Goal: Task Accomplishment & Management: Complete application form

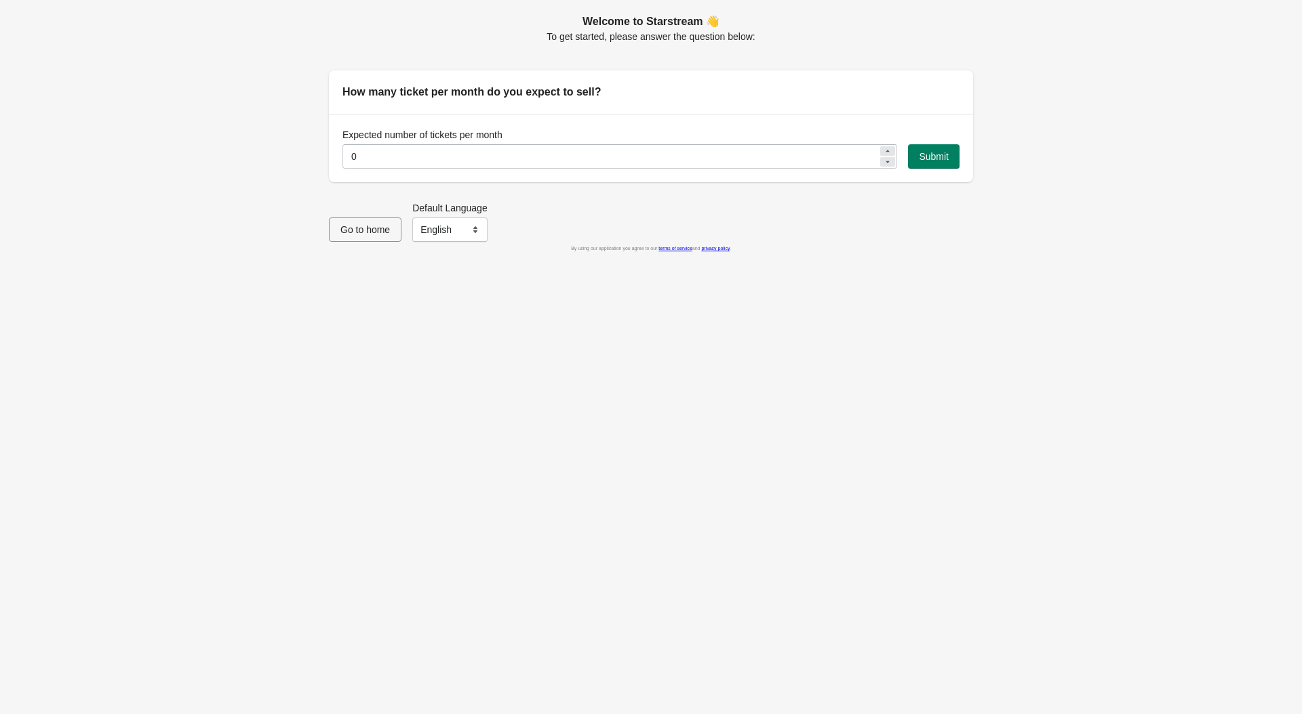
click at [370, 235] on span "Go to home" at bounding box center [364, 229] width 49 height 11
click at [453, 237] on select "English Français" at bounding box center [449, 230] width 75 height 24
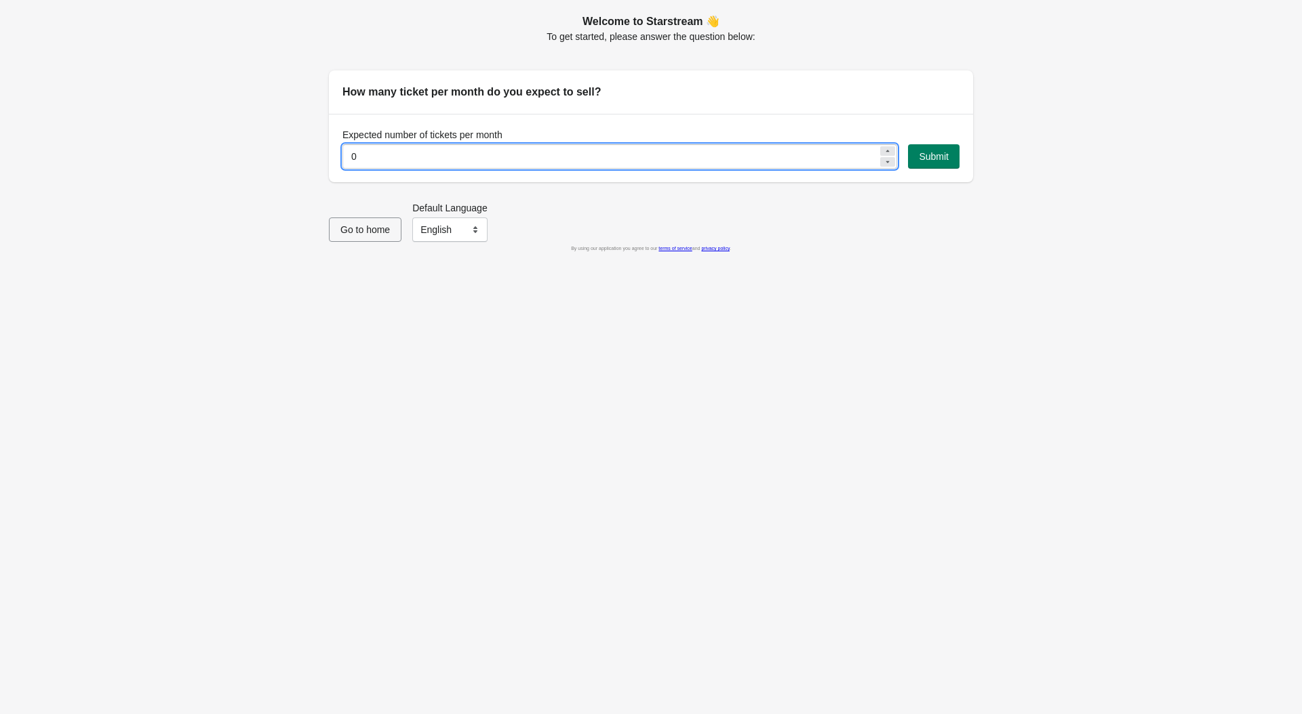
click at [479, 158] on input "0" at bounding box center [610, 156] width 536 height 24
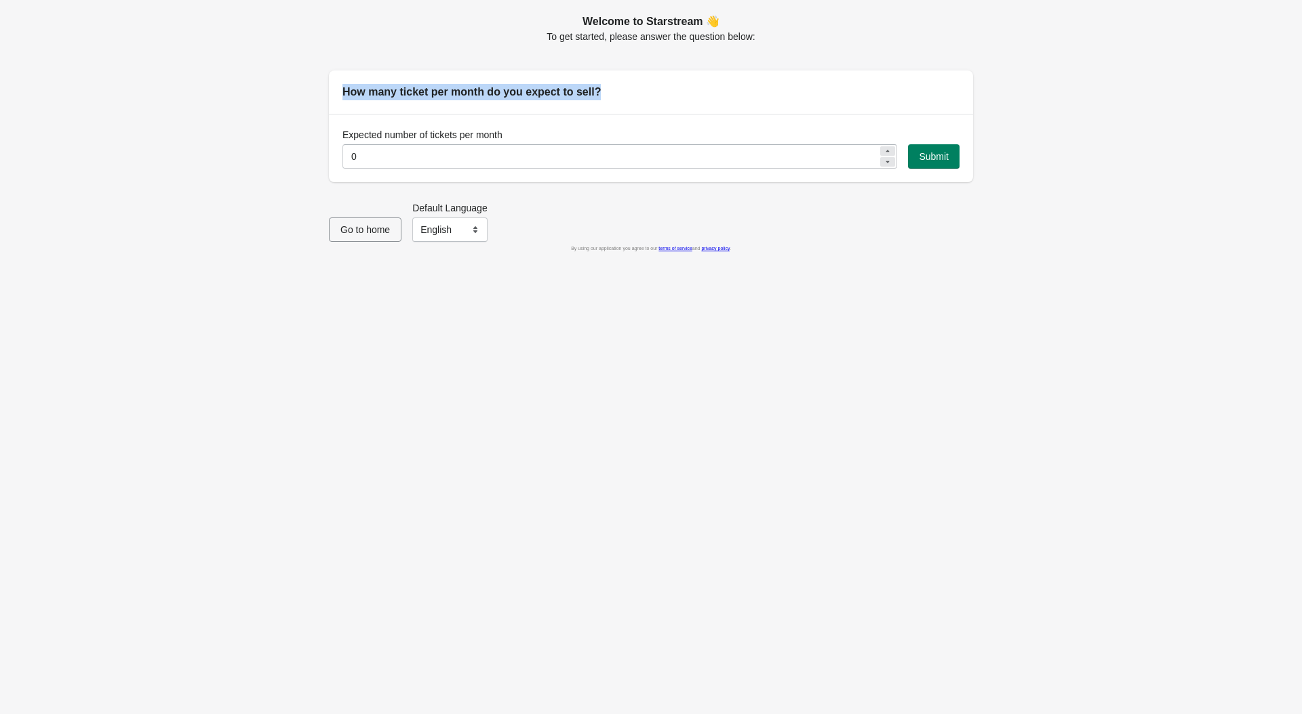
drag, startPoint x: 628, startPoint y: 102, endPoint x: 324, endPoint y: 91, distance: 303.9
click at [323, 89] on div "Welcome to Starstream 👋 To get started, please answer the question below: How m…" at bounding box center [644, 93] width 658 height 180
copy h2 "How many ticket per month do you expect to sell?"
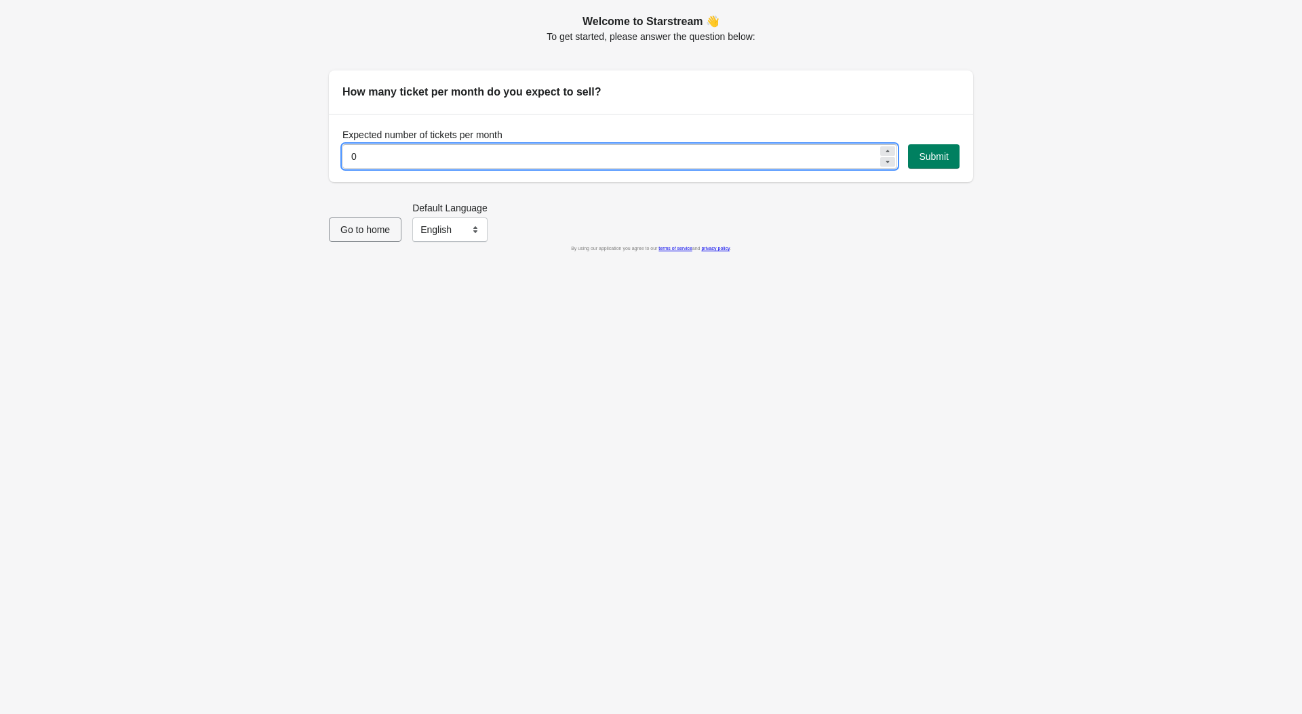
drag, startPoint x: 357, startPoint y: 160, endPoint x: 275, endPoint y: 171, distance: 82.8
click at [284, 166] on div "Welcome to Starstream 👋 To get started, please answer the question below: How m…" at bounding box center [651, 357] width 1302 height 714
type input "10"
click at [942, 156] on span "Submit" at bounding box center [934, 156] width 30 height 11
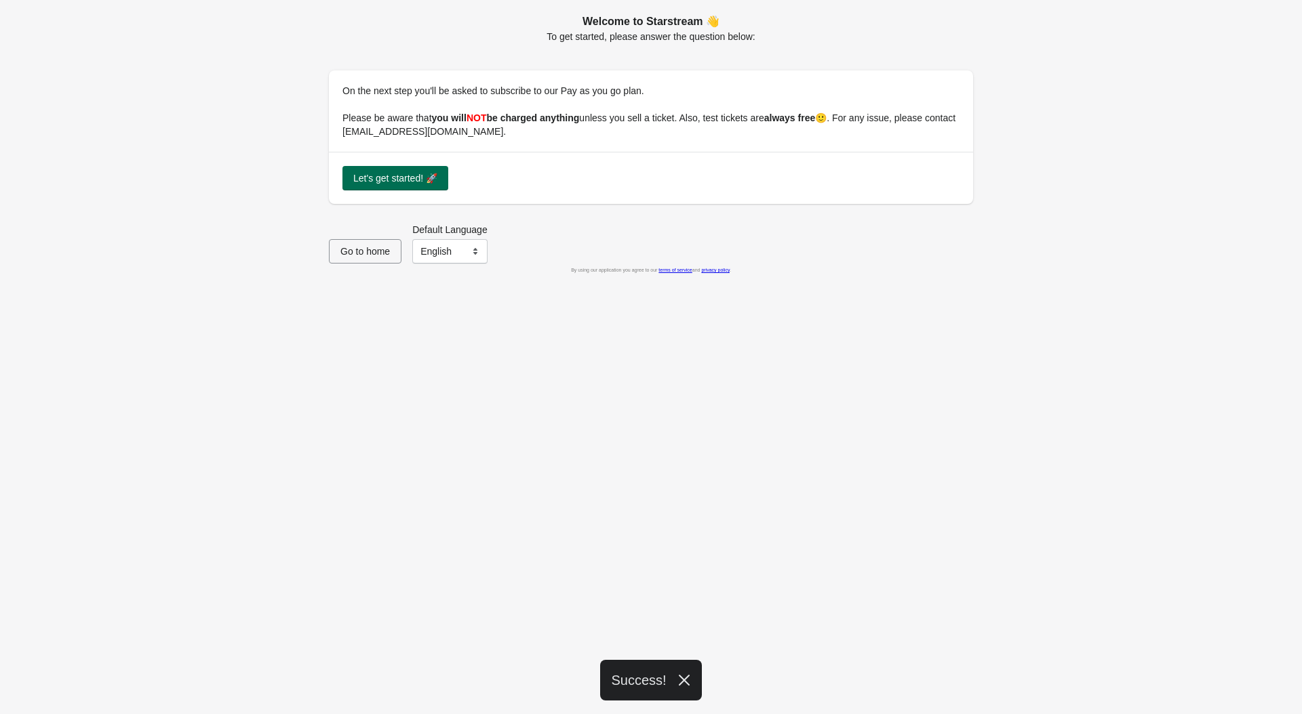
click at [438, 190] on button "Let's get started! 🚀" at bounding box center [395, 178] width 106 height 24
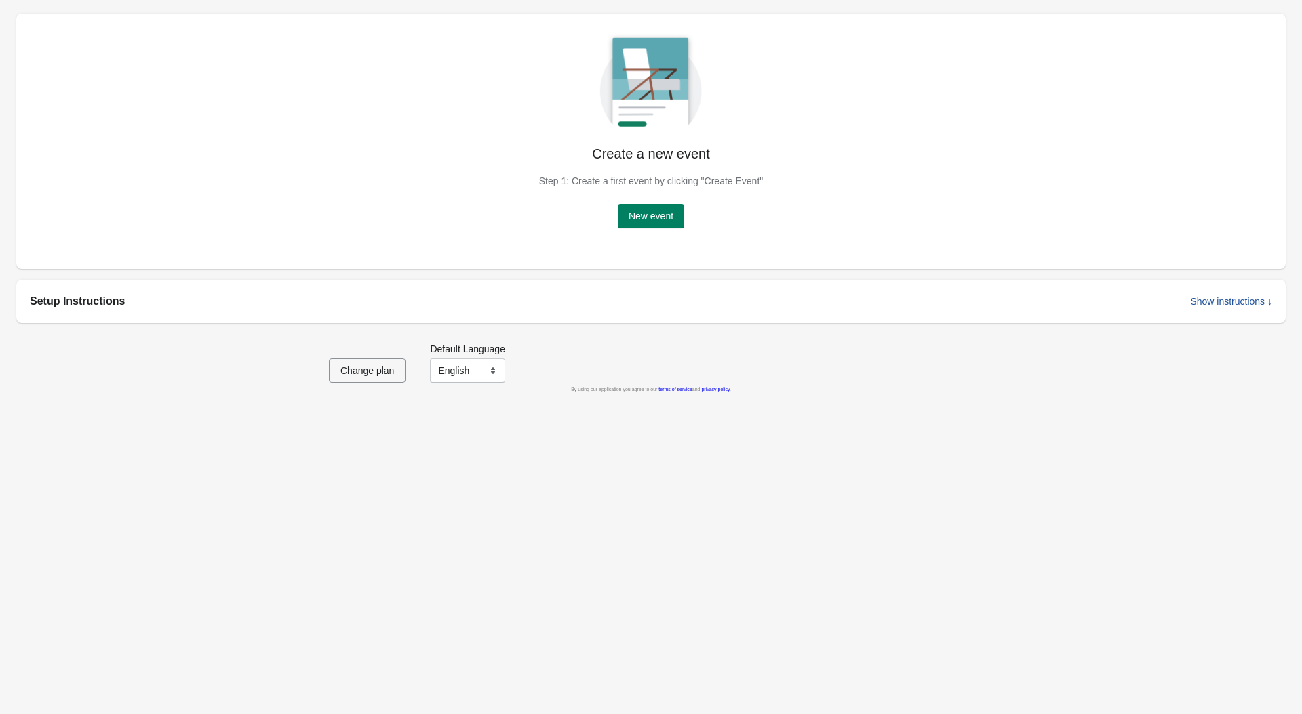
click at [1244, 311] on button "Show instructions ↓" at bounding box center [1230, 301] width 93 height 24
click at [361, 378] on button "Change plan" at bounding box center [367, 371] width 77 height 24
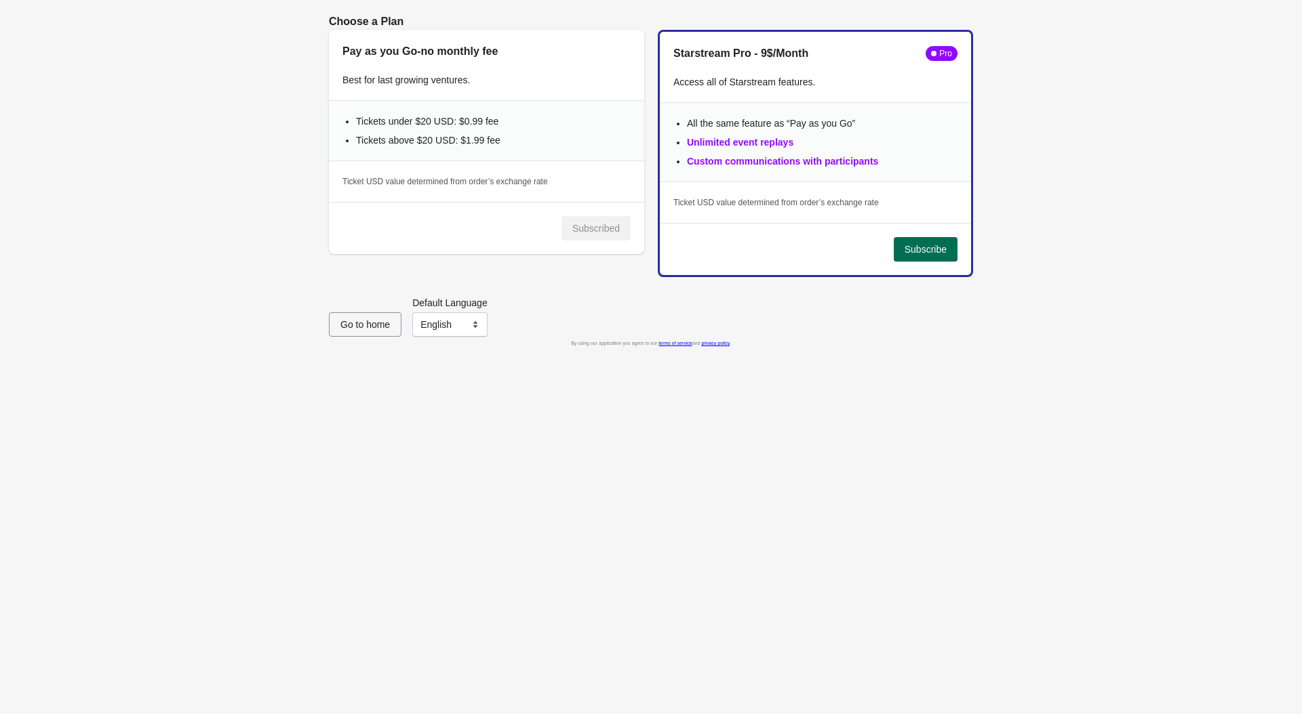
click at [928, 250] on span "Subscribe" at bounding box center [925, 249] width 42 height 11
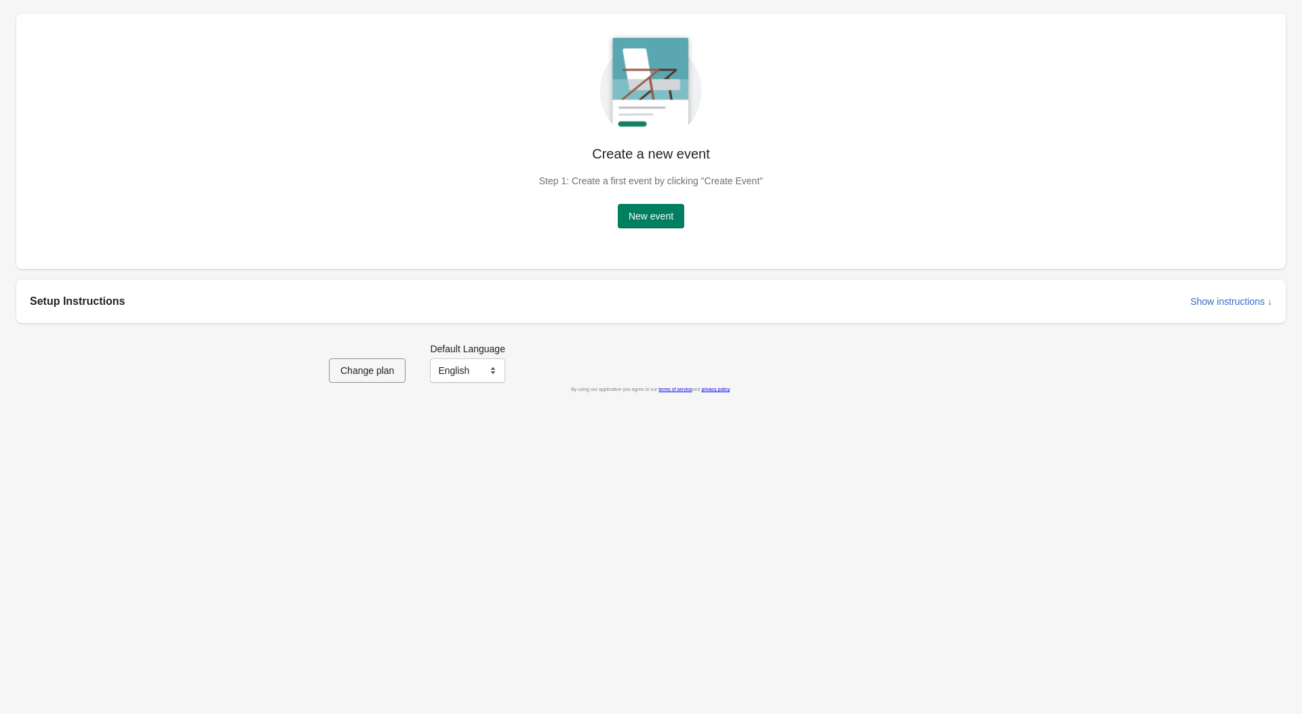
click at [81, 304] on h2 "Setup Instructions" at bounding box center [604, 302] width 1149 height 16
click at [1243, 293] on button "Show instructions ↓" at bounding box center [1230, 301] width 93 height 24
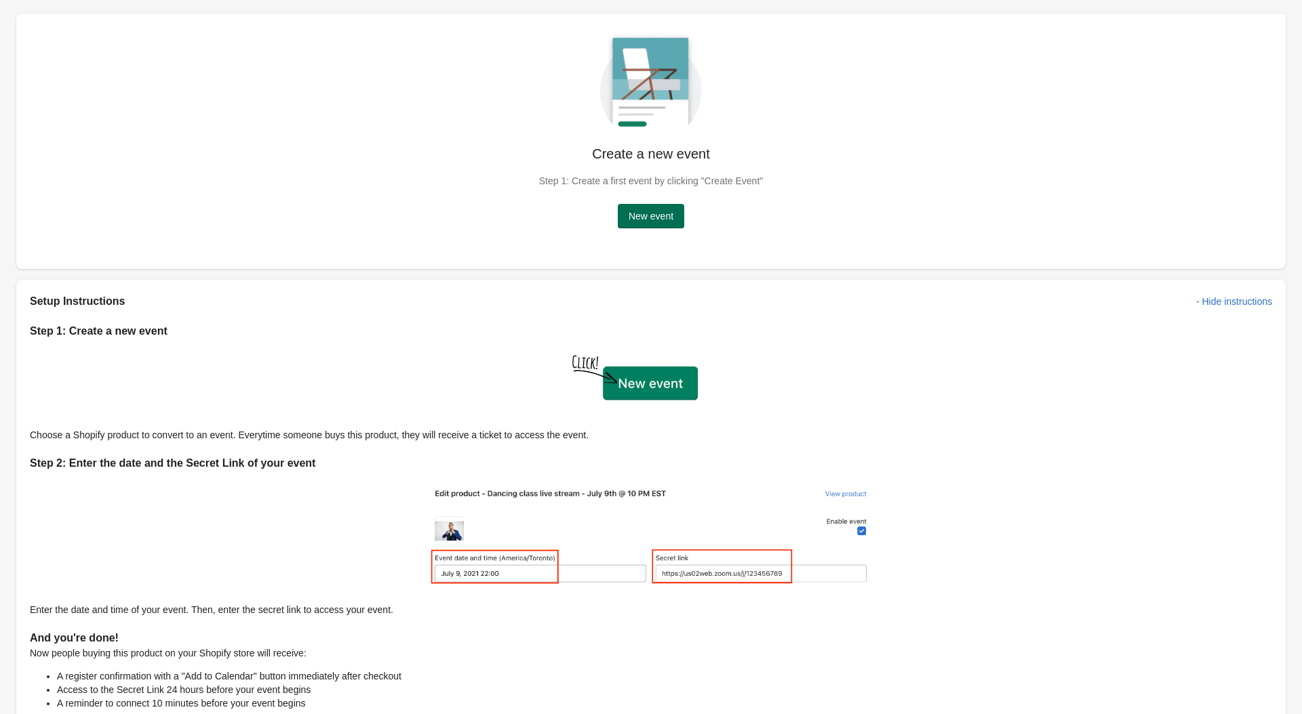
click at [652, 226] on button "New event" at bounding box center [651, 216] width 66 height 24
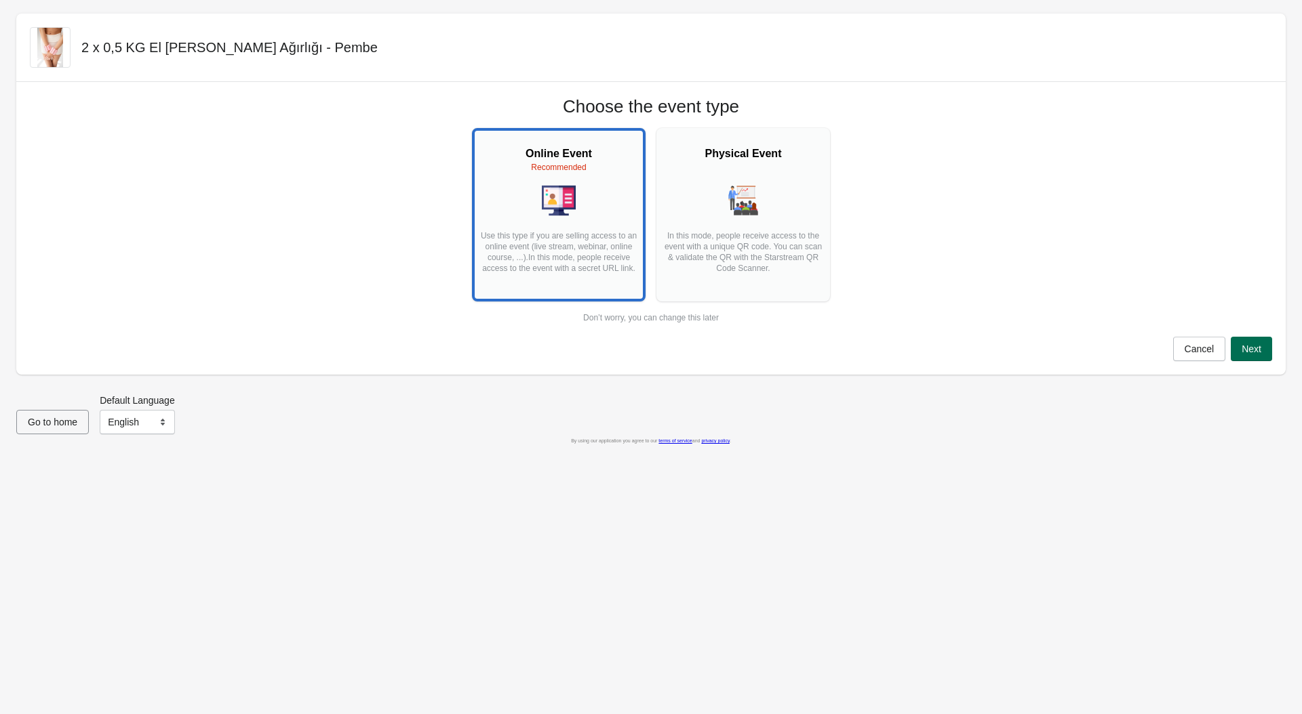
click at [1251, 355] on button "Next" at bounding box center [1250, 349] width 41 height 24
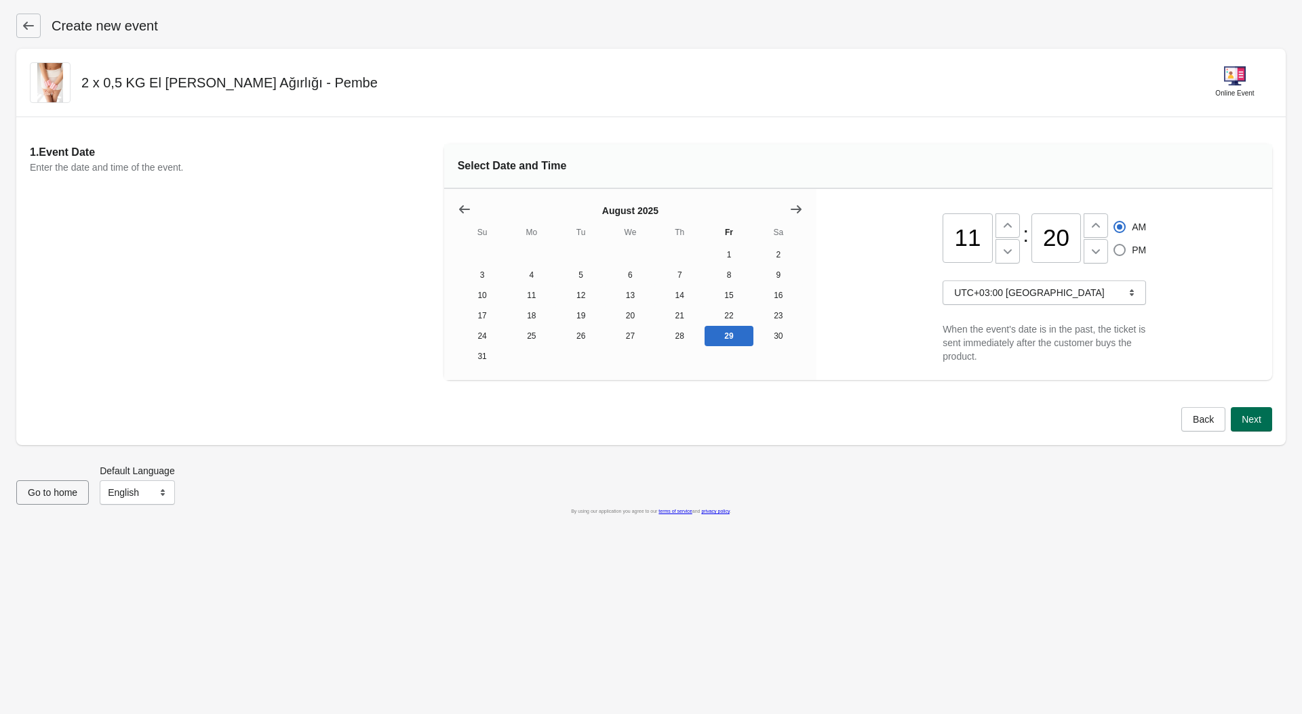
click at [1243, 418] on span "Next" at bounding box center [1251, 419] width 20 height 11
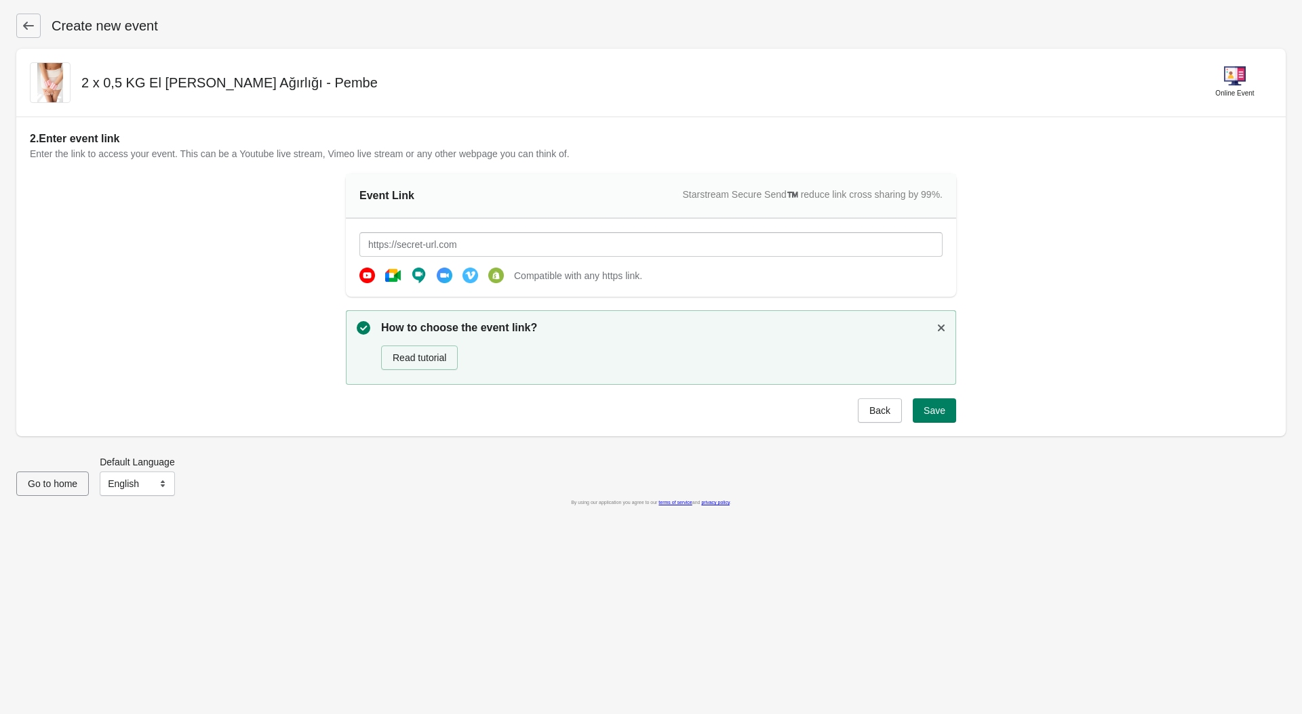
click at [66, 481] on span "Go to home" at bounding box center [52, 484] width 49 height 11
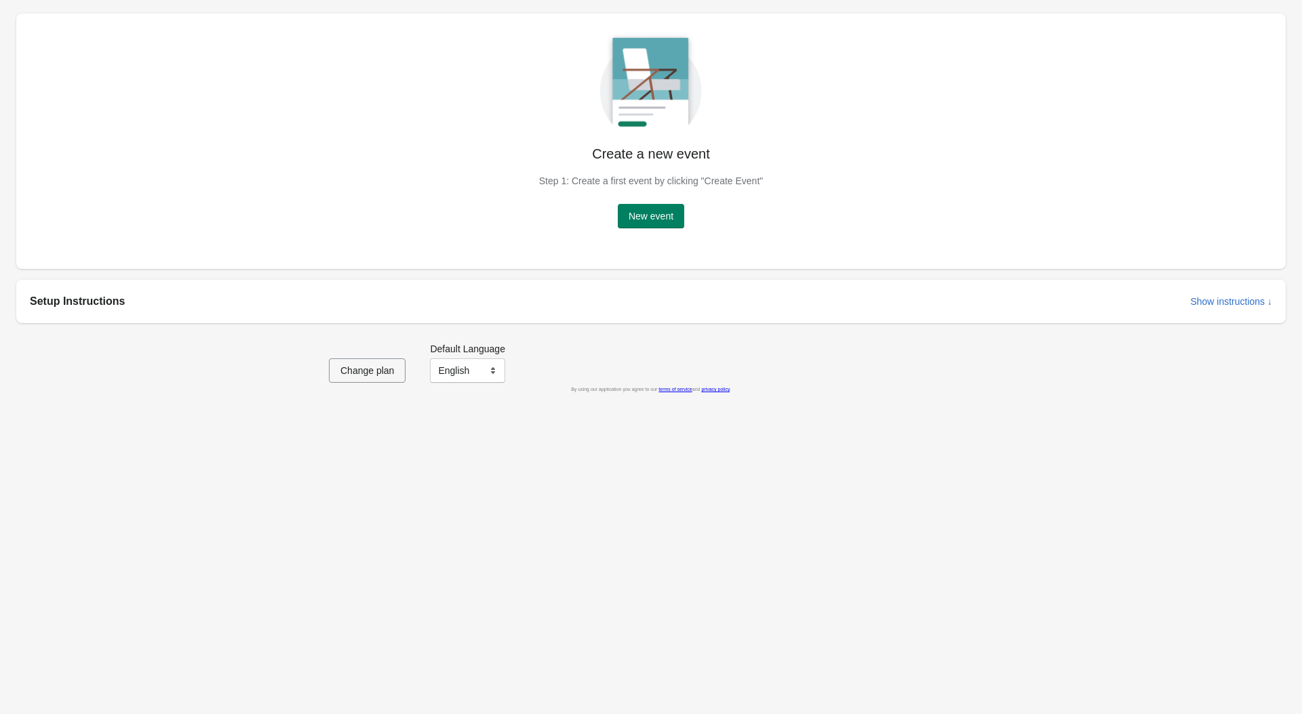
click at [197, 302] on h2 "Setup Instructions" at bounding box center [604, 302] width 1149 height 16
click at [68, 304] on h2 "Setup Instructions" at bounding box center [604, 302] width 1149 height 16
click at [1205, 307] on span "Show instructions ↓" at bounding box center [1231, 301] width 82 height 11
